Goal: Book appointment/travel/reservation

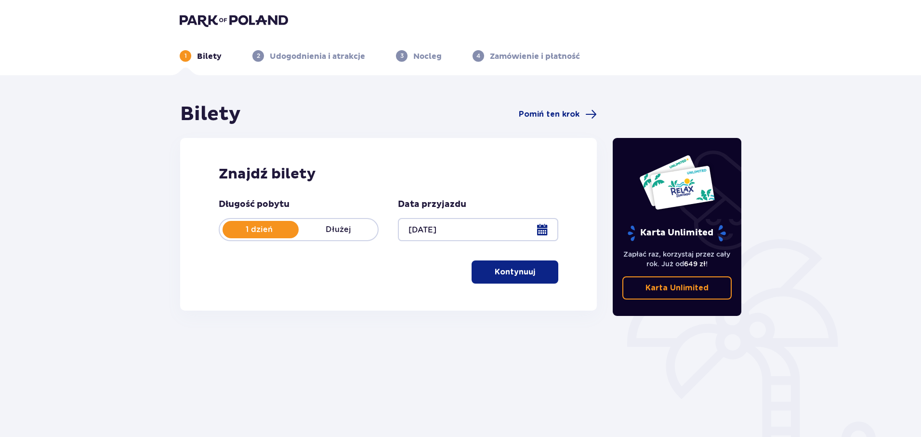
click at [522, 272] on p "Kontynuuj" at bounding box center [515, 271] width 40 height 11
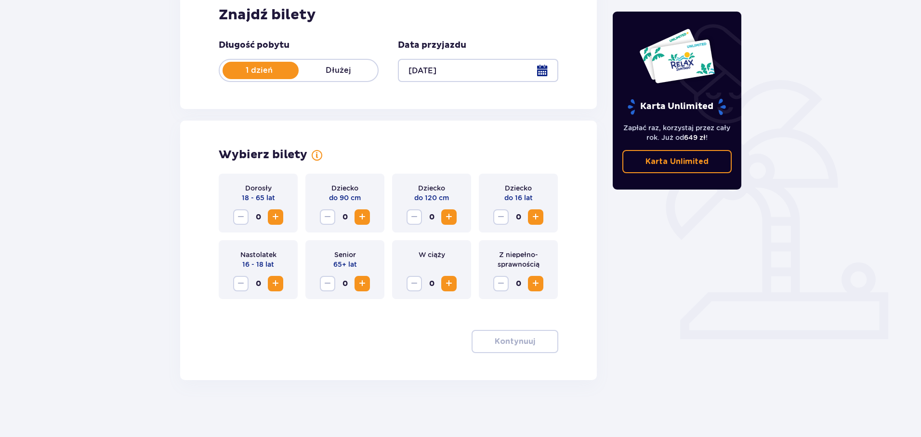
scroll to position [160, 0]
click at [286, 214] on div "Dorosły 18 - 65 lat 0" at bounding box center [258, 201] width 79 height 59
click at [274, 217] on span "Increase" at bounding box center [276, 216] width 12 height 12
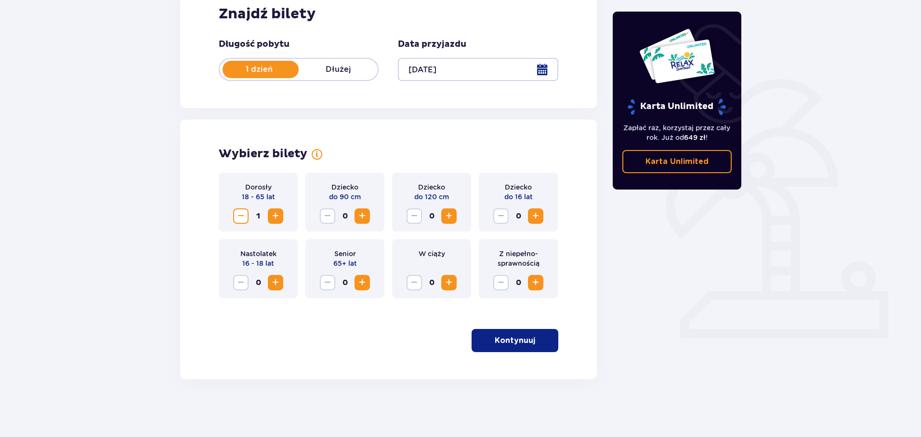
click at [274, 217] on span "Increase" at bounding box center [276, 216] width 12 height 12
click at [528, 334] on button "Kontynuuj" at bounding box center [515, 340] width 87 height 23
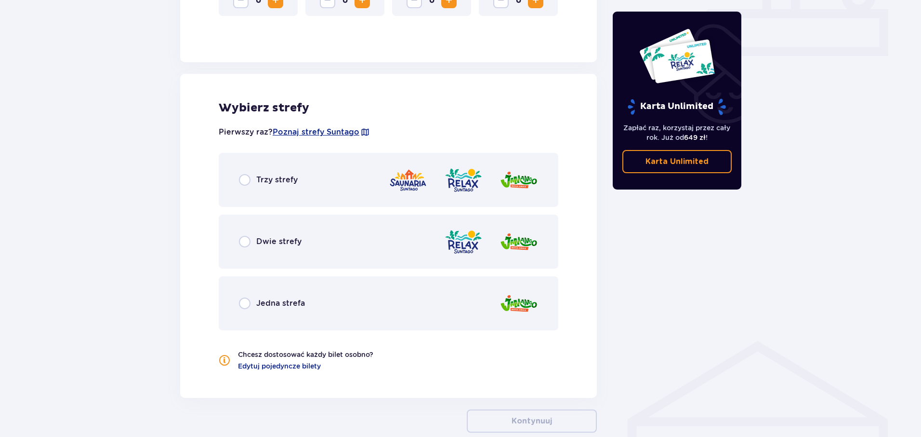
scroll to position [492, 0]
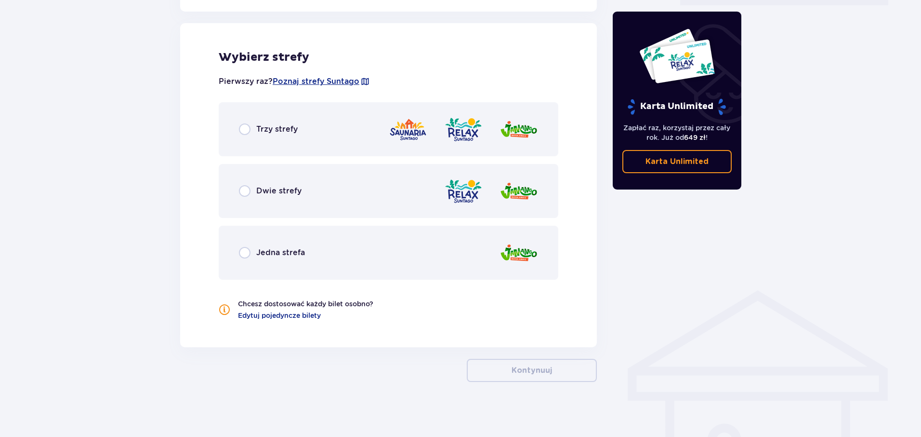
click at [269, 129] on p "Trzy strefy" at bounding box center [276, 129] width 41 height 11
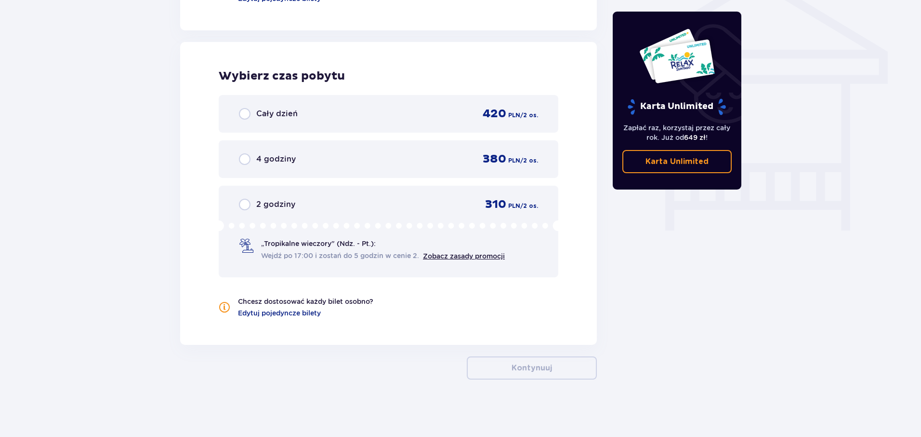
scroll to position [809, 0]
click at [261, 192] on div "2 godziny 310 PLN / 2 os. „Tropikalne wieczory" (Ndz. - Pt.): Wejdź po 17:00 i …" at bounding box center [389, 231] width 340 height 92
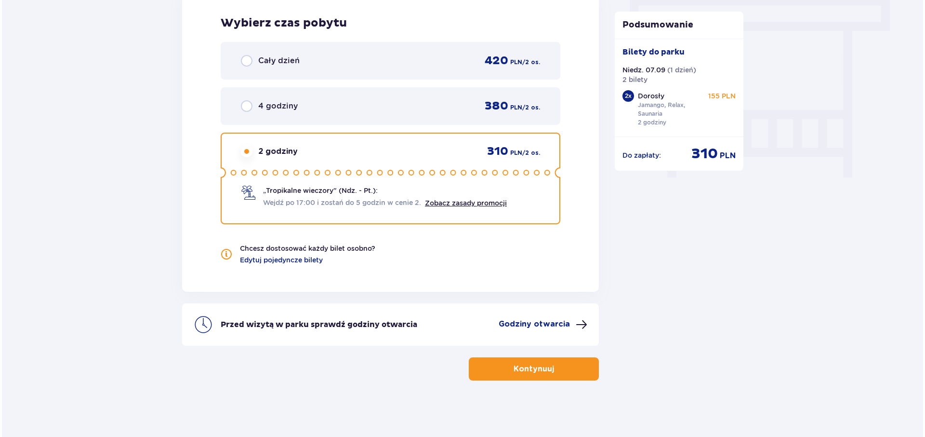
scroll to position [863, 0]
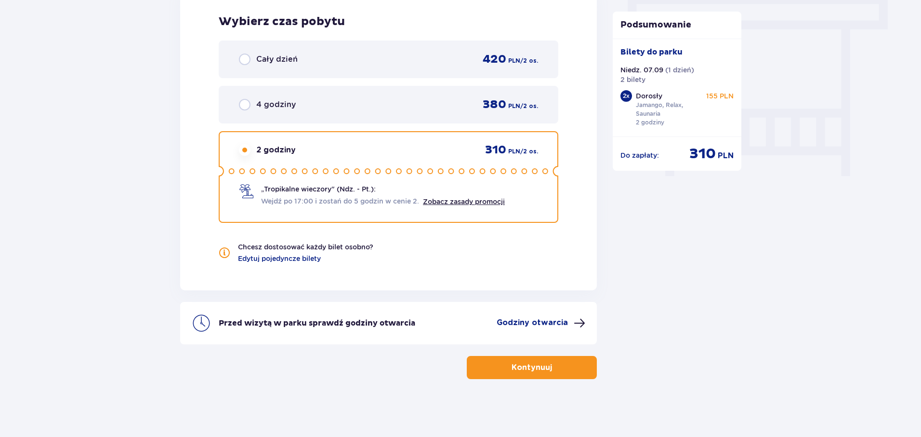
click at [558, 320] on p "Godziny otwarcia" at bounding box center [532, 322] width 71 height 11
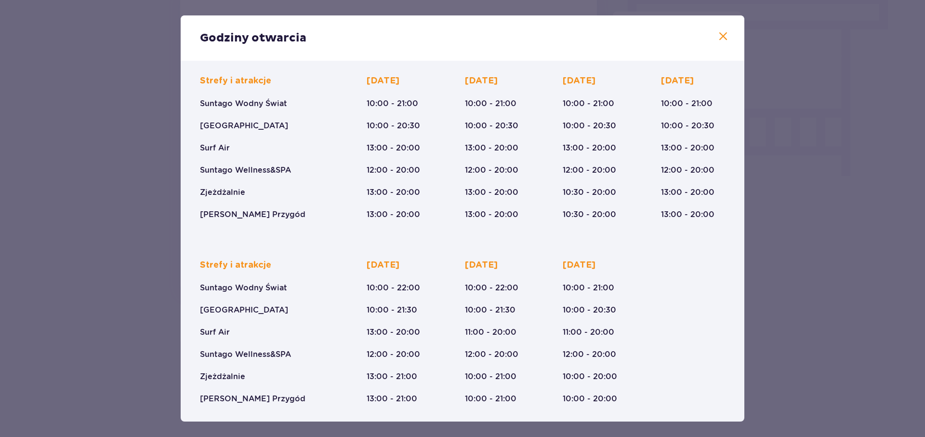
scroll to position [64, 0]
